Goal: Transaction & Acquisition: Purchase product/service

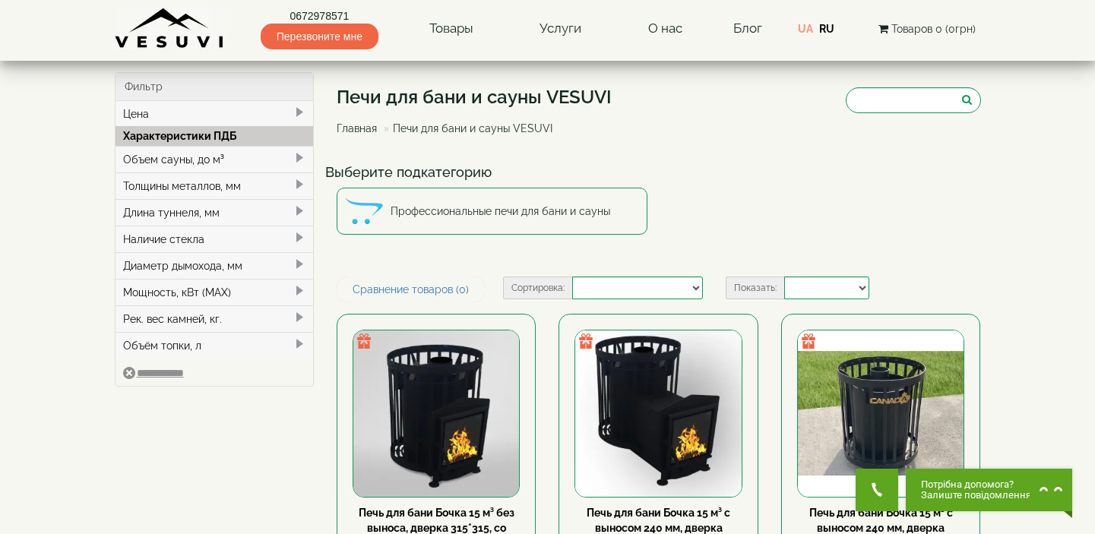
select select
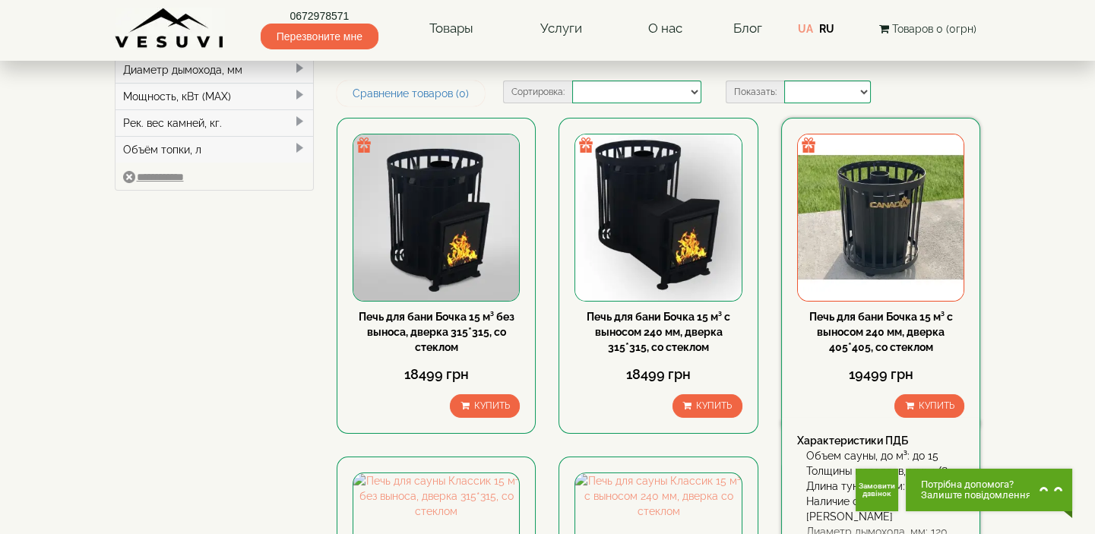
scroll to position [138, 0]
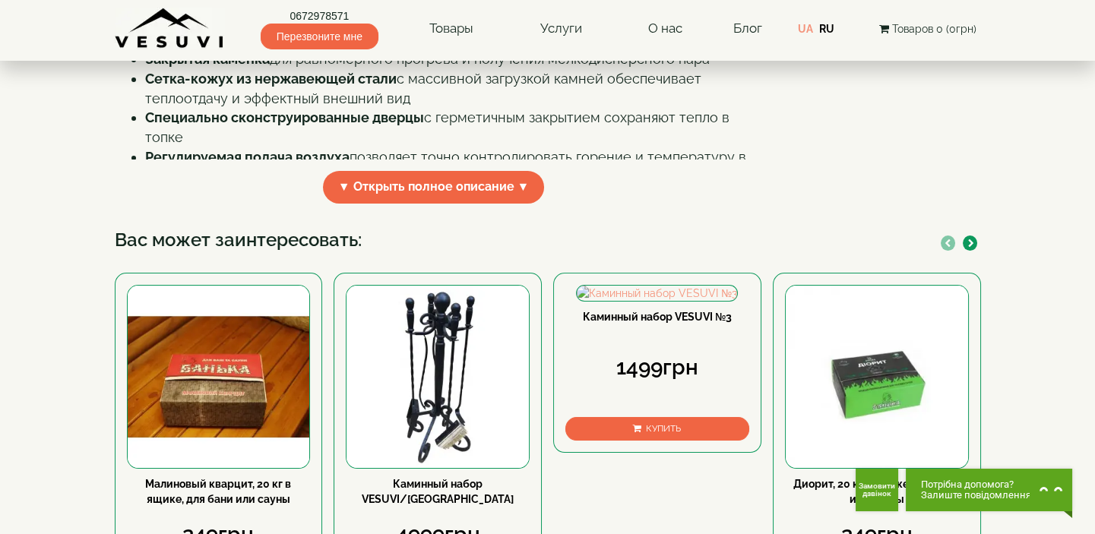
scroll to position [603, 0]
